Goal: Task Accomplishment & Management: Manage account settings

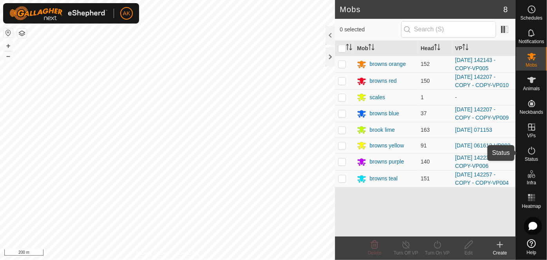
click at [535, 152] on icon at bounding box center [531, 151] width 7 height 8
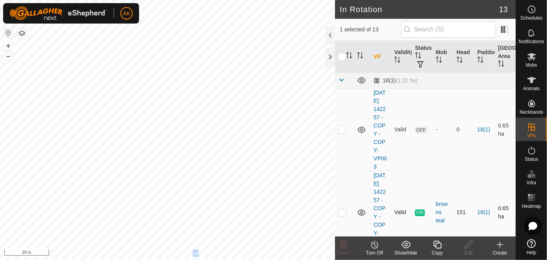
checkbox input "true"
checkbox input "false"
click at [340, 243] on icon at bounding box center [343, 244] width 9 height 9
click at [342, 241] on icon at bounding box center [343, 245] width 7 height 8
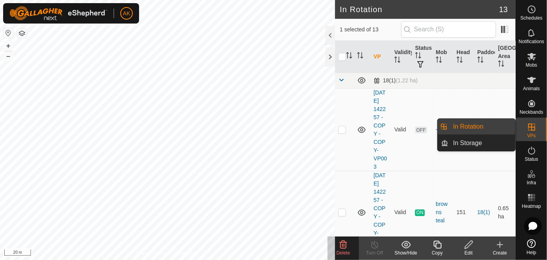
click at [532, 132] on es-virtualpaddocks-svg-icon at bounding box center [532, 127] width 14 height 13
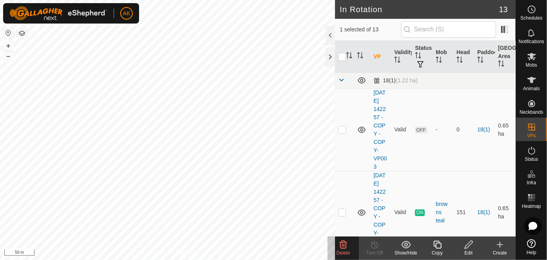
checkbox input "false"
checkbox input "true"
checkbox input "false"
click at [341, 243] on icon at bounding box center [343, 245] width 7 height 8
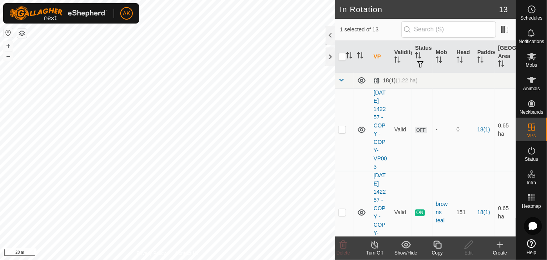
checkbox input "true"
checkbox input "false"
click at [342, 246] on icon at bounding box center [343, 245] width 7 height 8
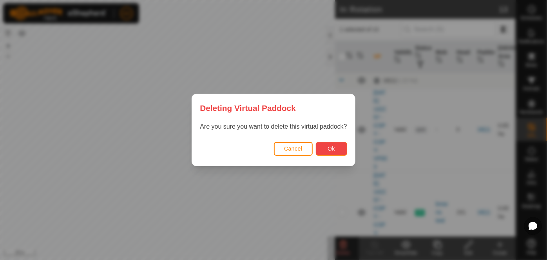
click at [337, 149] on button "Ok" at bounding box center [331, 149] width 31 height 14
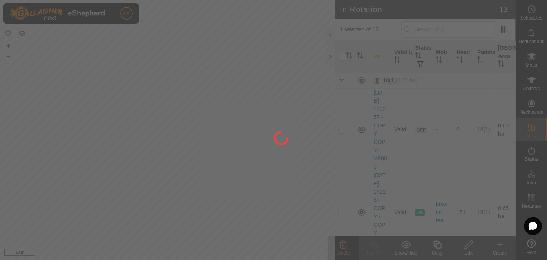
checkbox input "false"
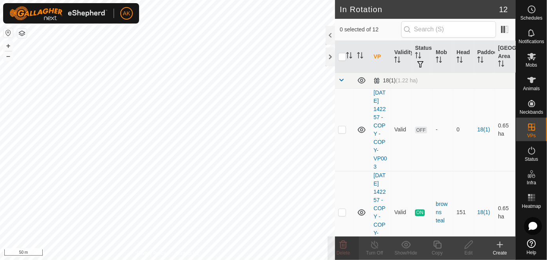
checkbox input "true"
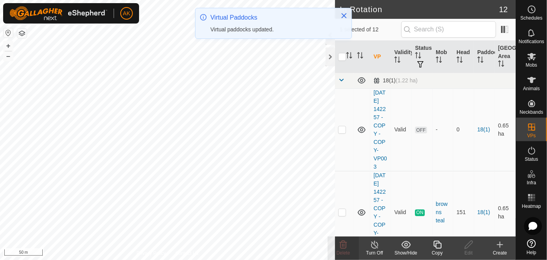
checkbox input "true"
checkbox input "false"
click at [342, 246] on icon at bounding box center [343, 245] width 7 height 8
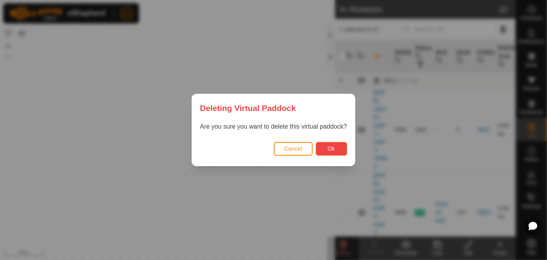
click at [322, 148] on button "Ok" at bounding box center [331, 149] width 31 height 14
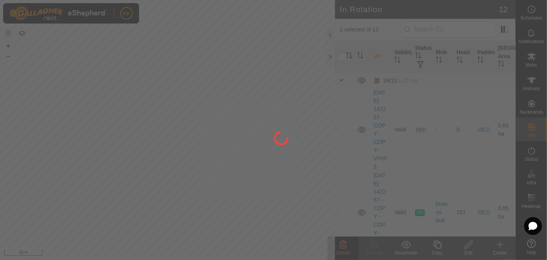
checkbox input "false"
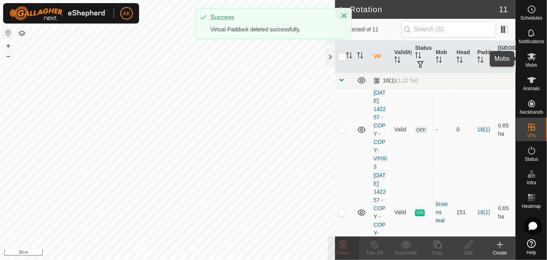
click at [531, 58] on icon at bounding box center [532, 56] width 9 height 7
